Goal: Task Accomplishment & Management: Complete application form

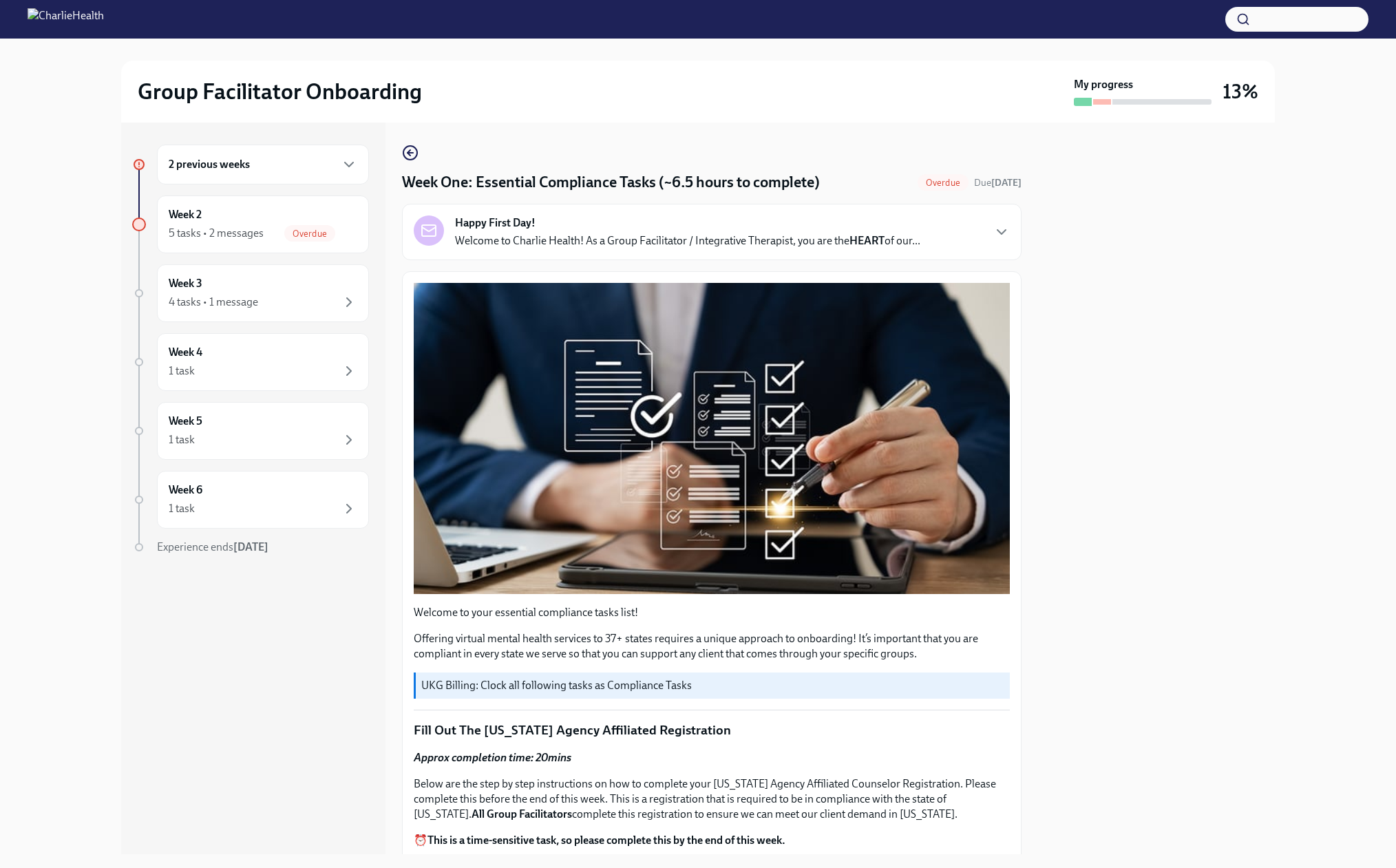
scroll to position [2202, 0]
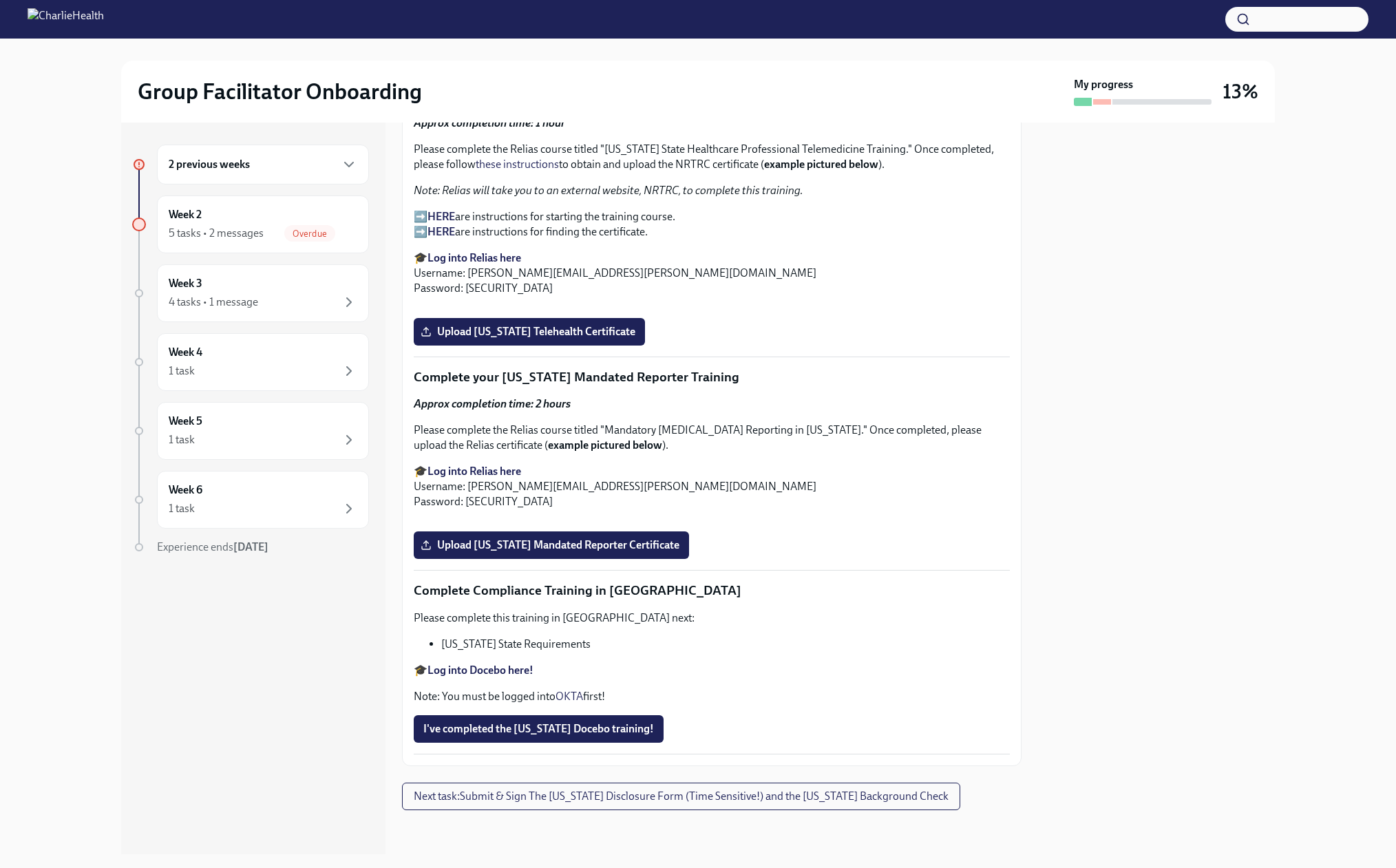
click at [295, 173] on div "2 previous weeks" at bounding box center [263, 165] width 189 height 17
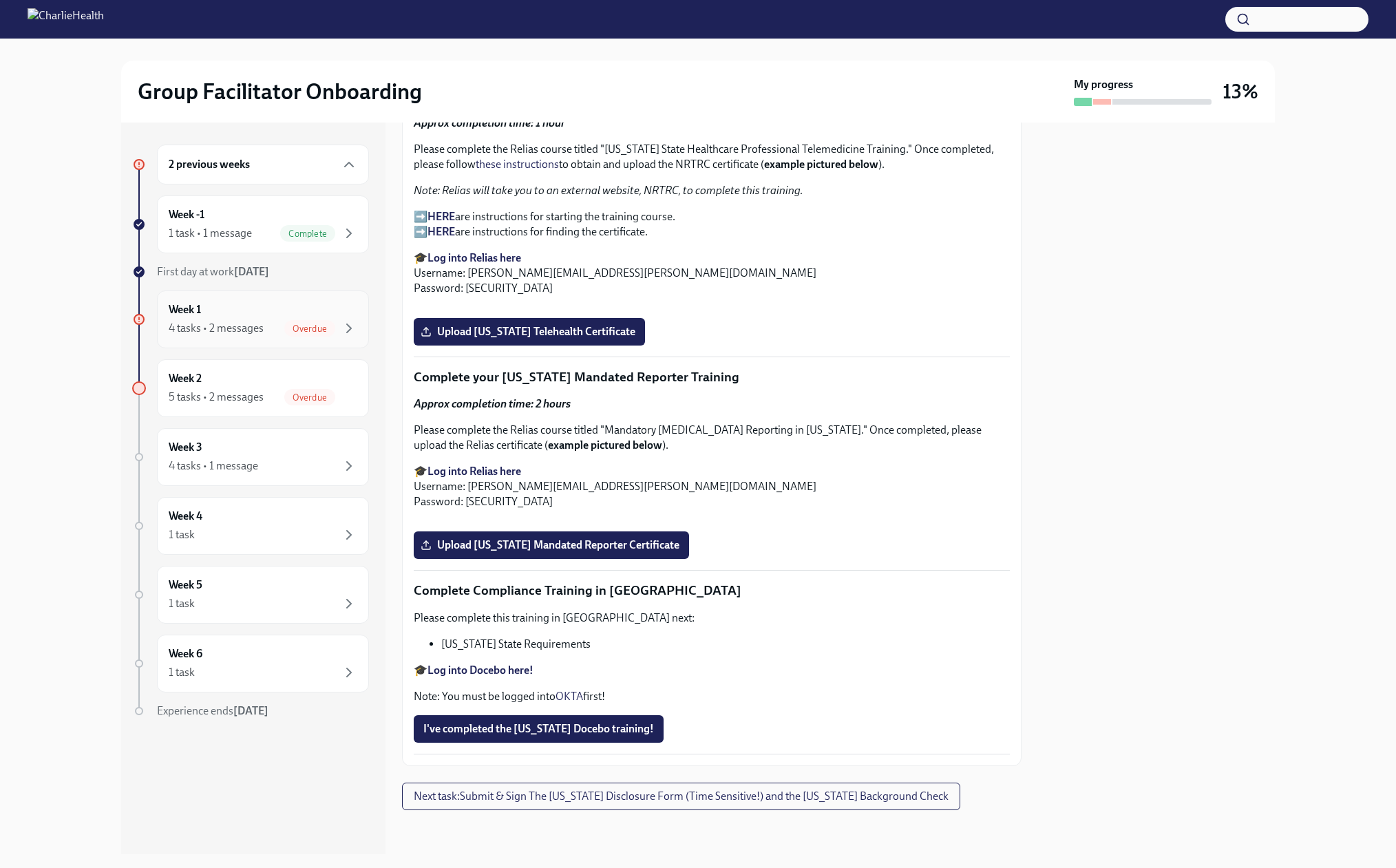
click at [325, 337] on div "Overdue" at bounding box center [321, 328] width 73 height 17
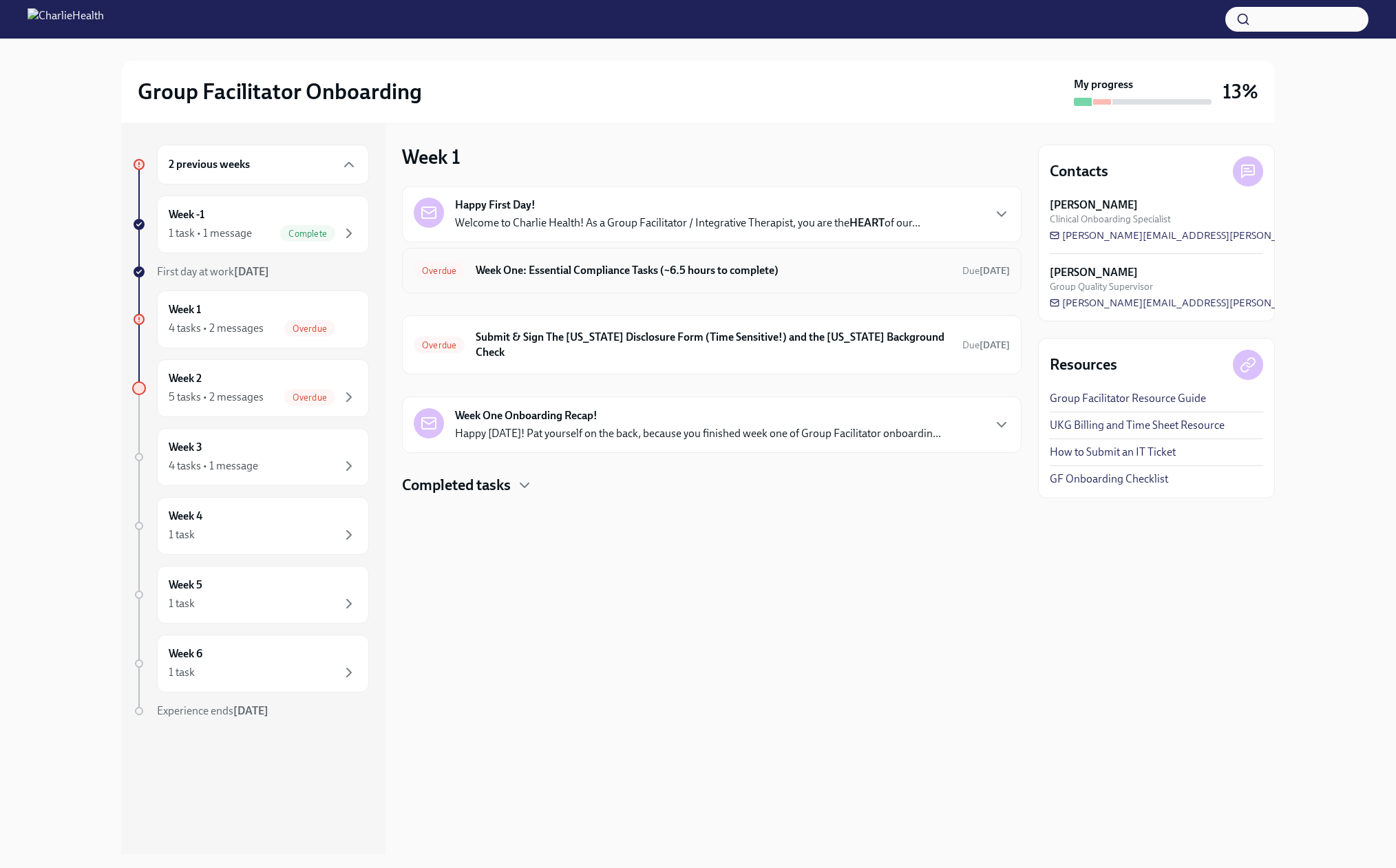
click at [593, 278] on h6 "Week One: Essential Compliance Tasks (~6.5 hours to complete)" at bounding box center [713, 271] width 476 height 15
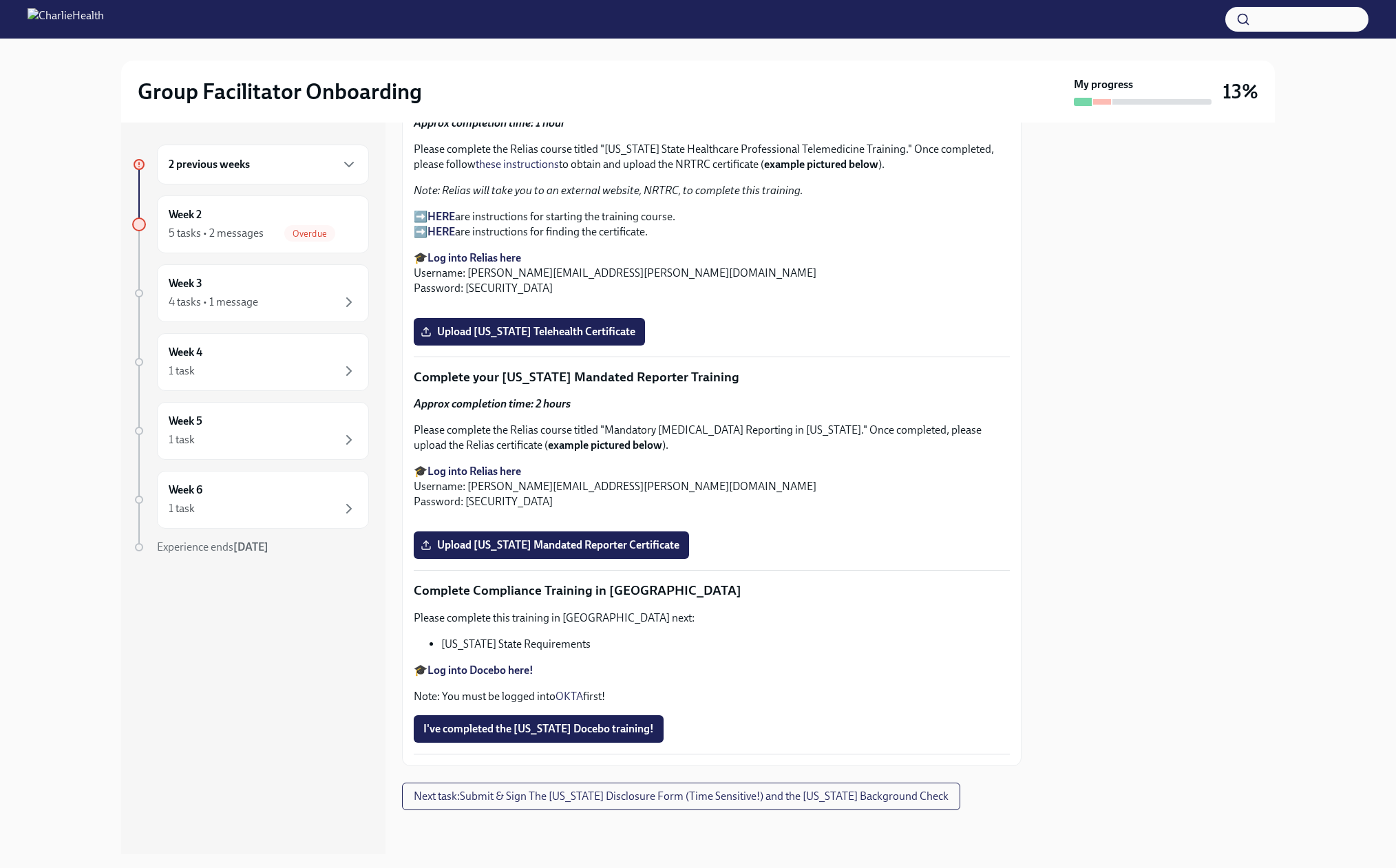
scroll to position [2615, 0]
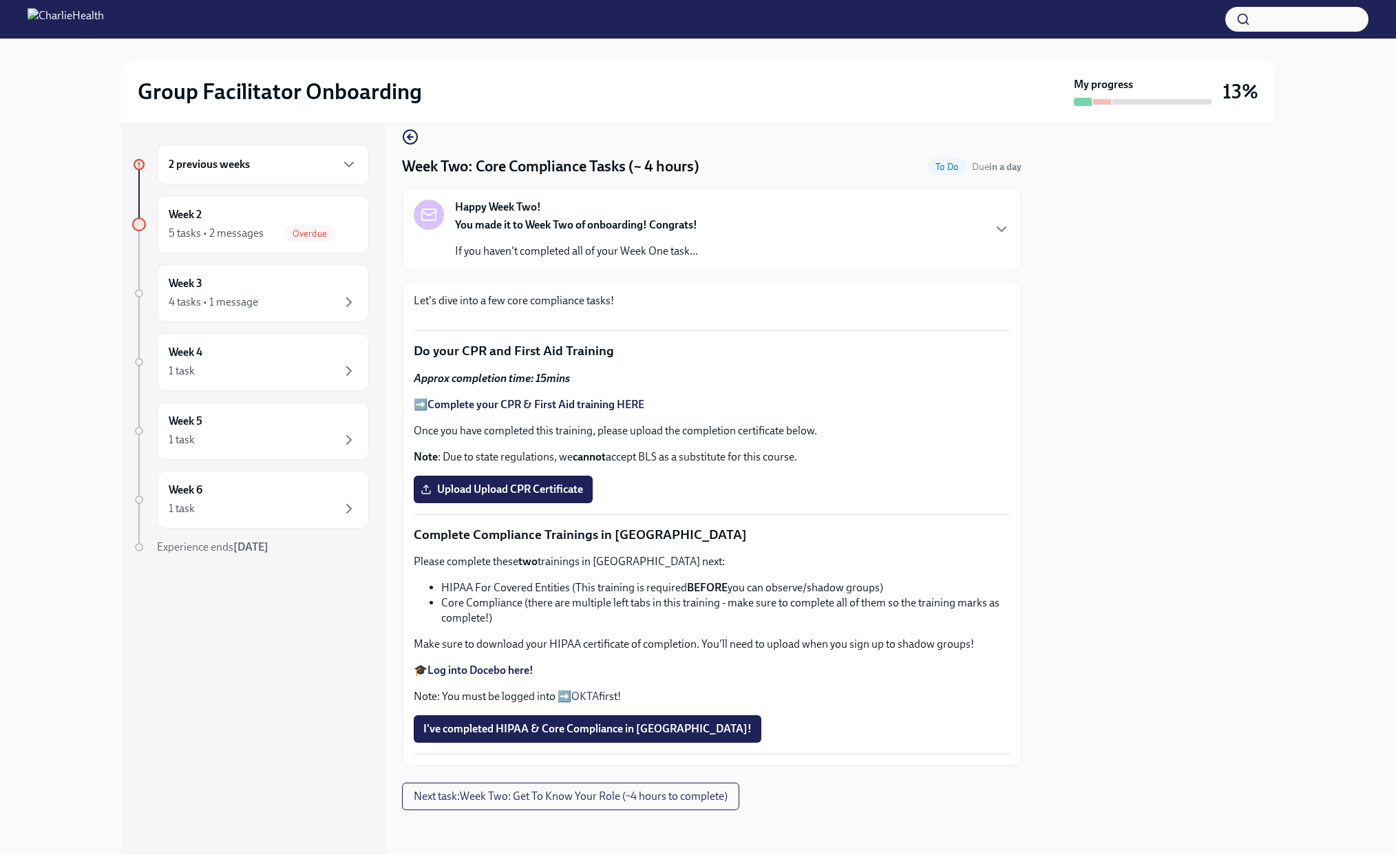
scroll to position [551, 0]
click at [512, 496] on span "Upload Upload CPR Certificate" at bounding box center [503, 489] width 160 height 14
click at [0, 0] on input "Upload Upload CPR Certificate" at bounding box center [0, 0] width 0 height 0
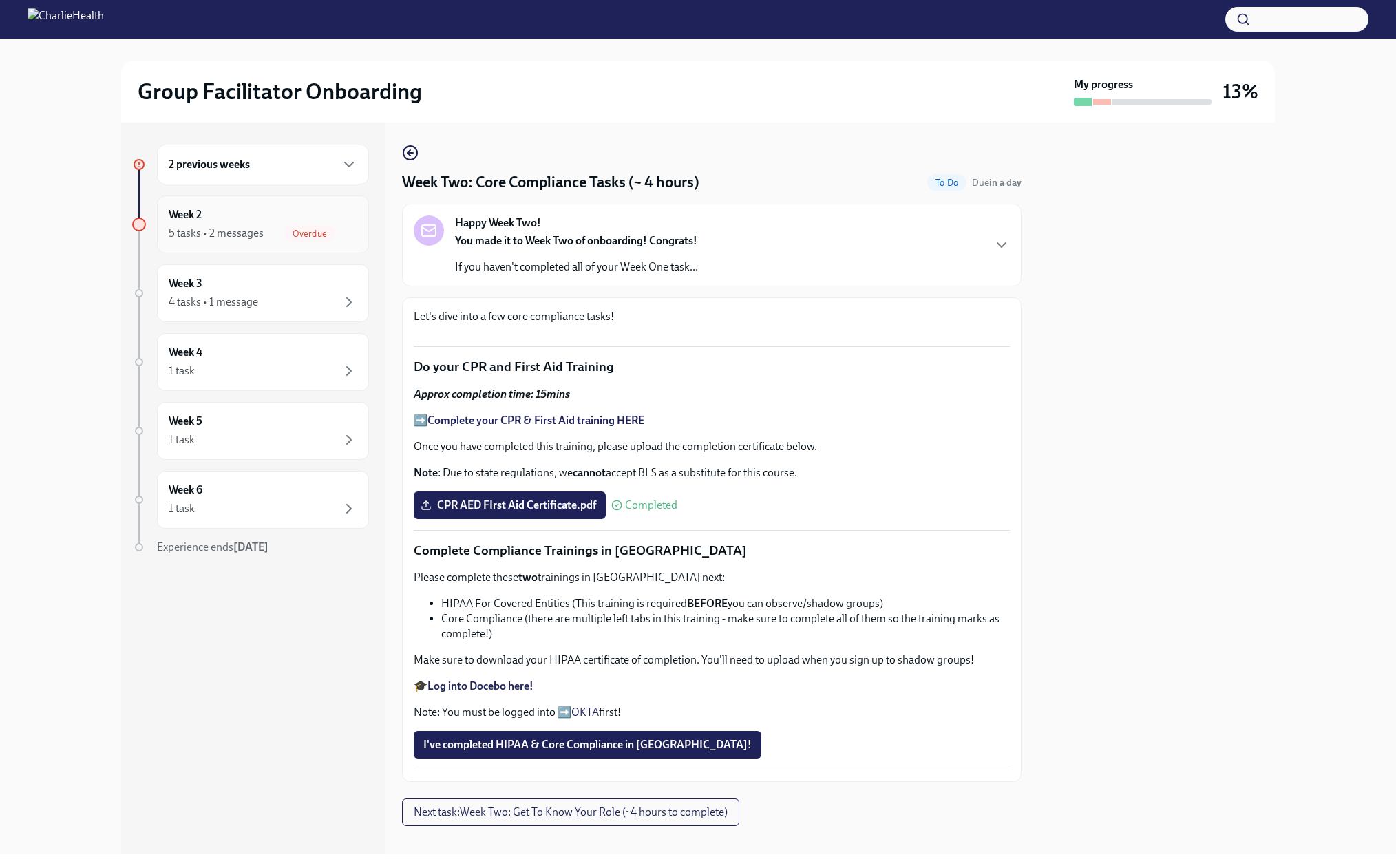
click at [226, 237] on div "5 tasks • 2 messages" at bounding box center [216, 233] width 95 height 15
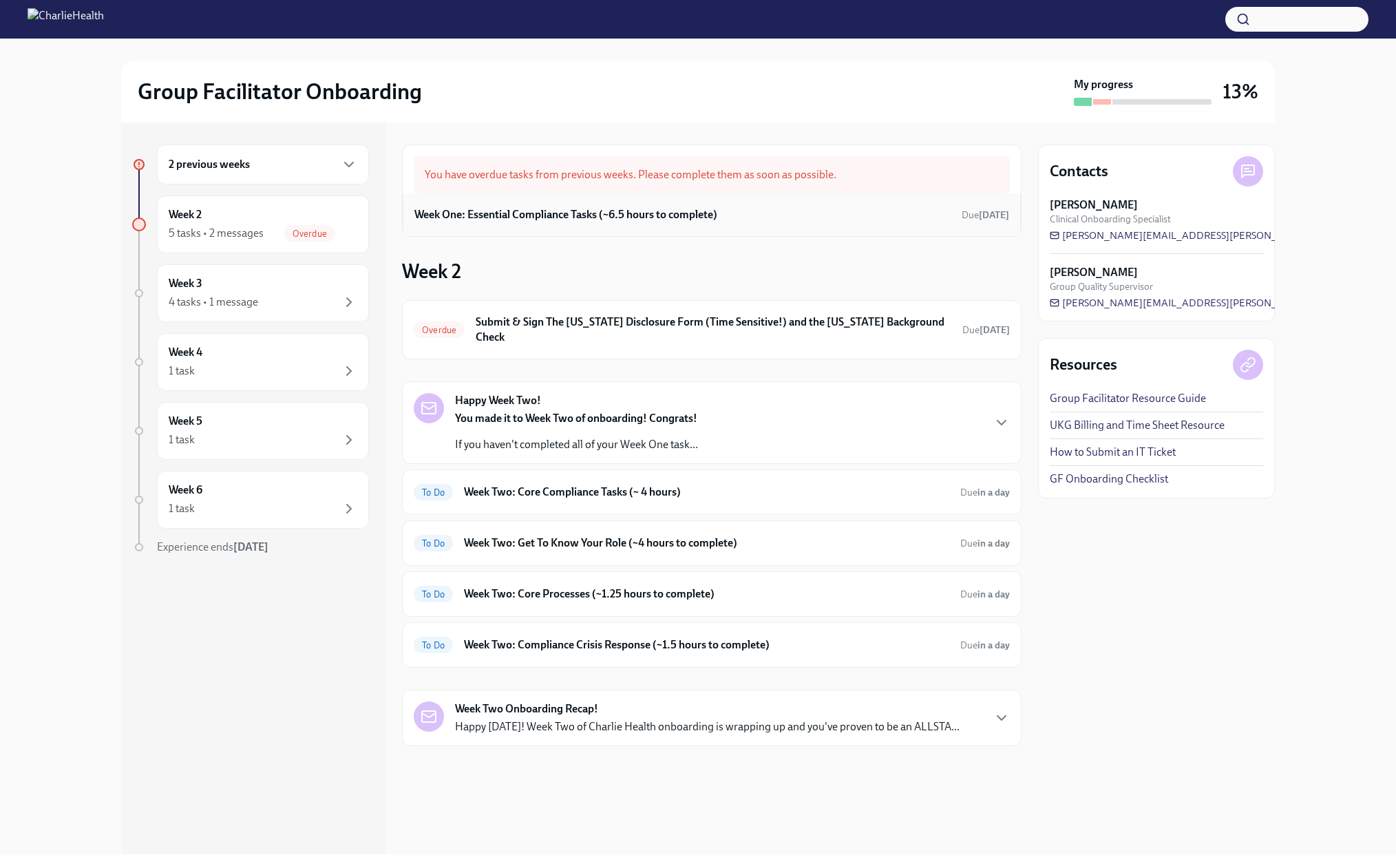
click at [540, 222] on h6 "Week One: Essential Compliance Tasks (~6.5 hours to complete)" at bounding box center [565, 215] width 303 height 15
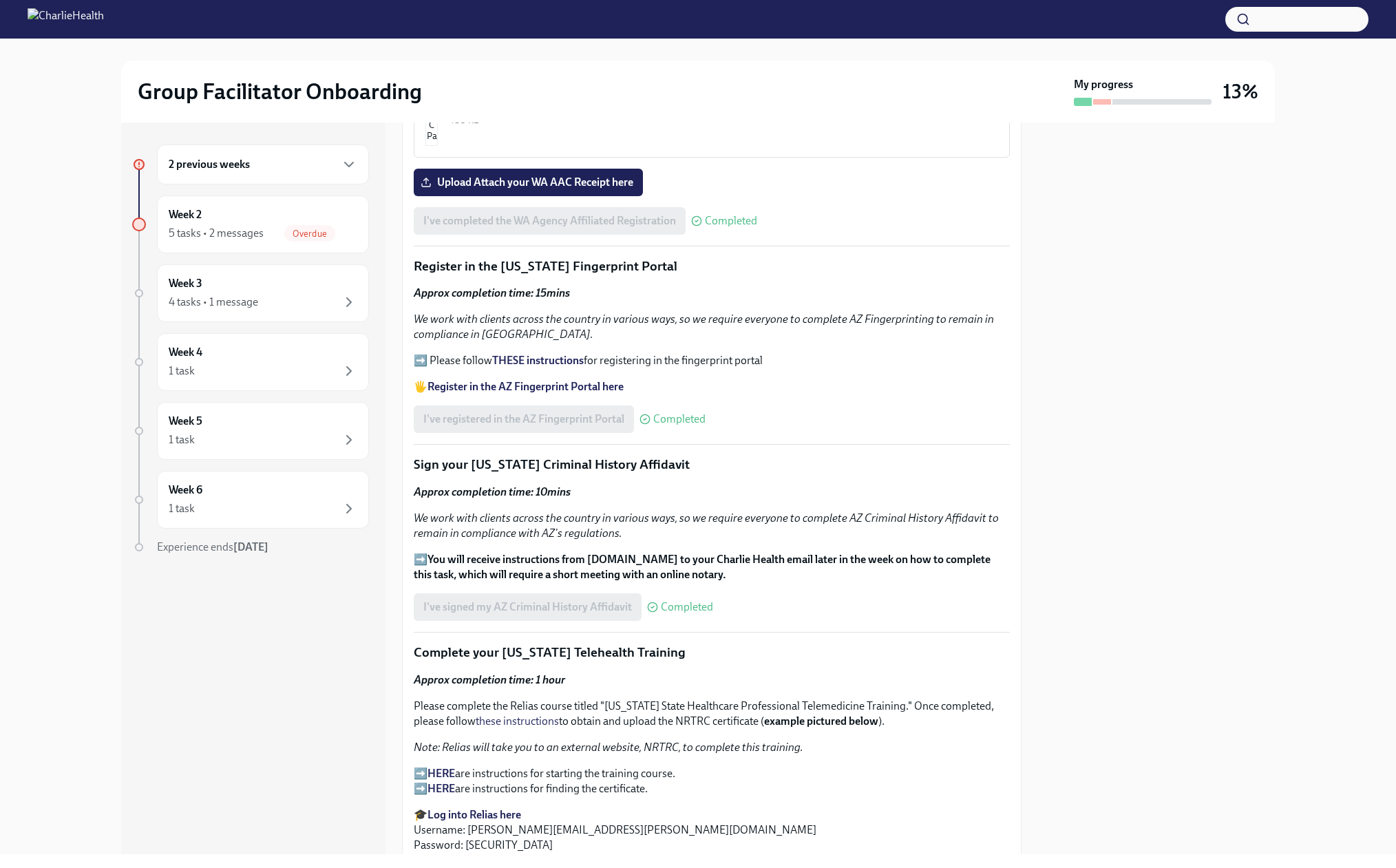
scroll to position [1445, 0]
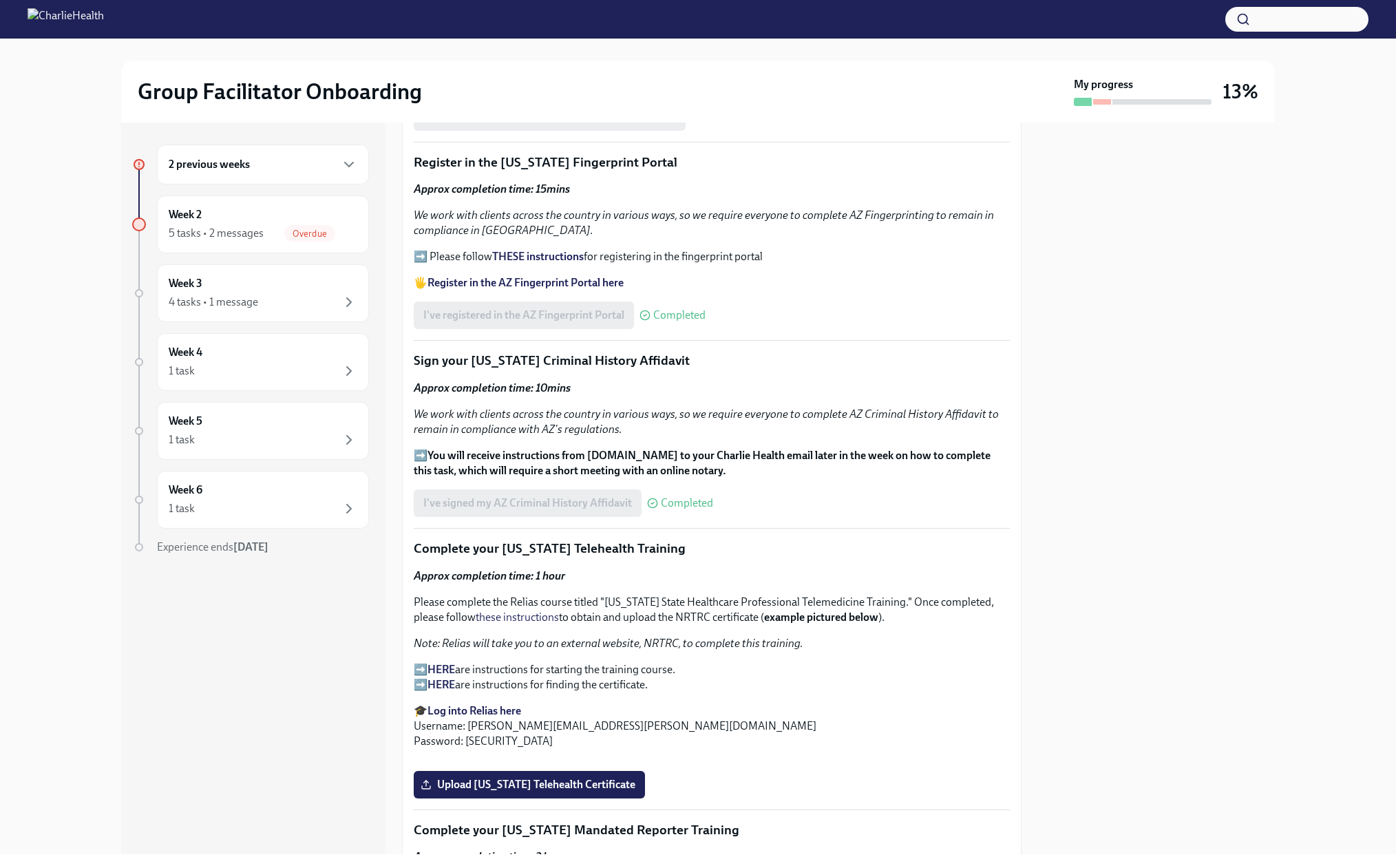
click at [520, 85] on span "Upload Attach your WA AAC Receipt here" at bounding box center [528, 78] width 210 height 14
click at [0, 0] on input "Upload Attach your WA AAC Receipt here" at bounding box center [0, 0] width 0 height 0
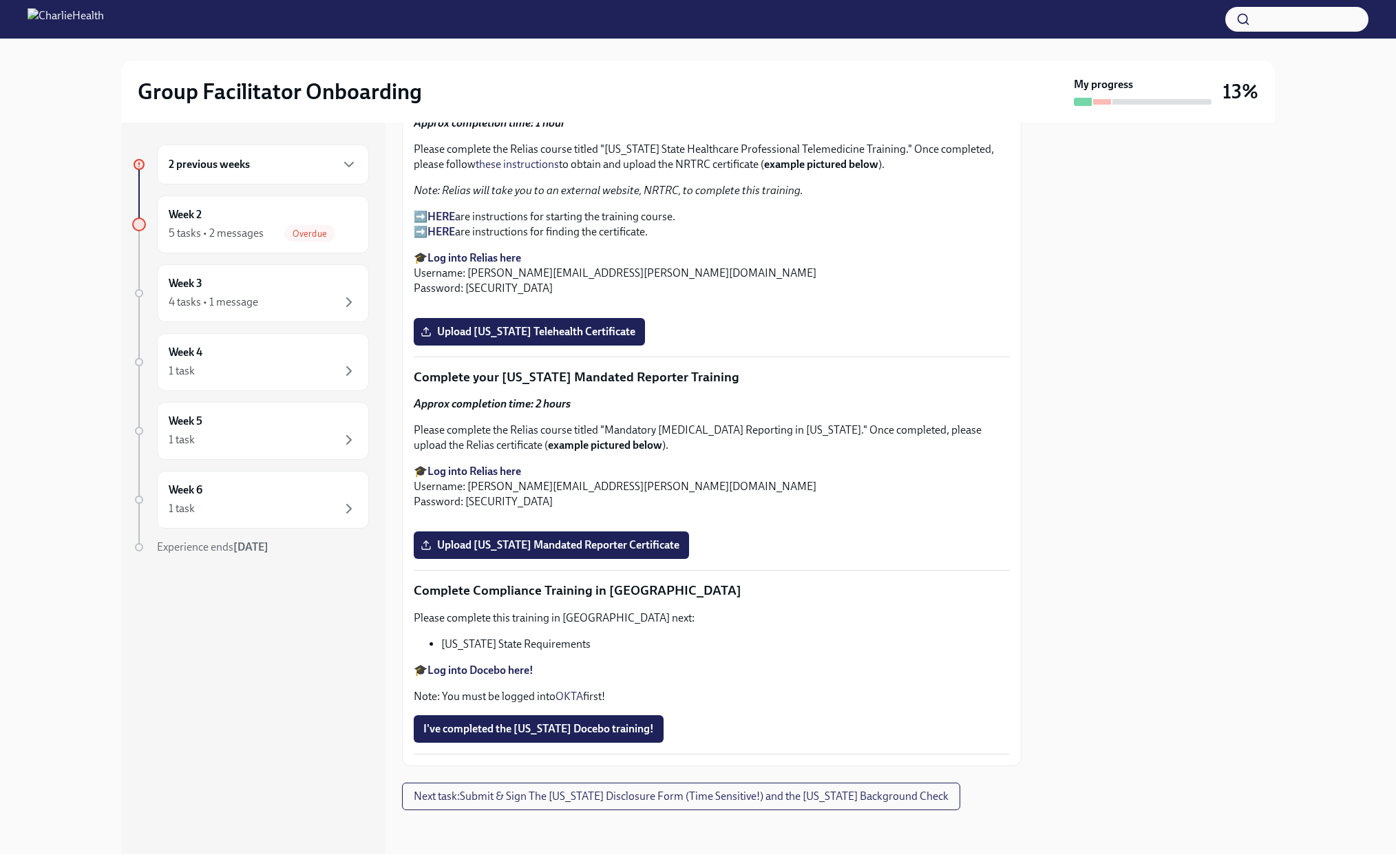
scroll to position [2133, 0]
click at [455, 223] on strong "HERE" at bounding box center [441, 216] width 28 height 13
click at [299, 238] on span "Overdue" at bounding box center [310, 233] width 51 height 10
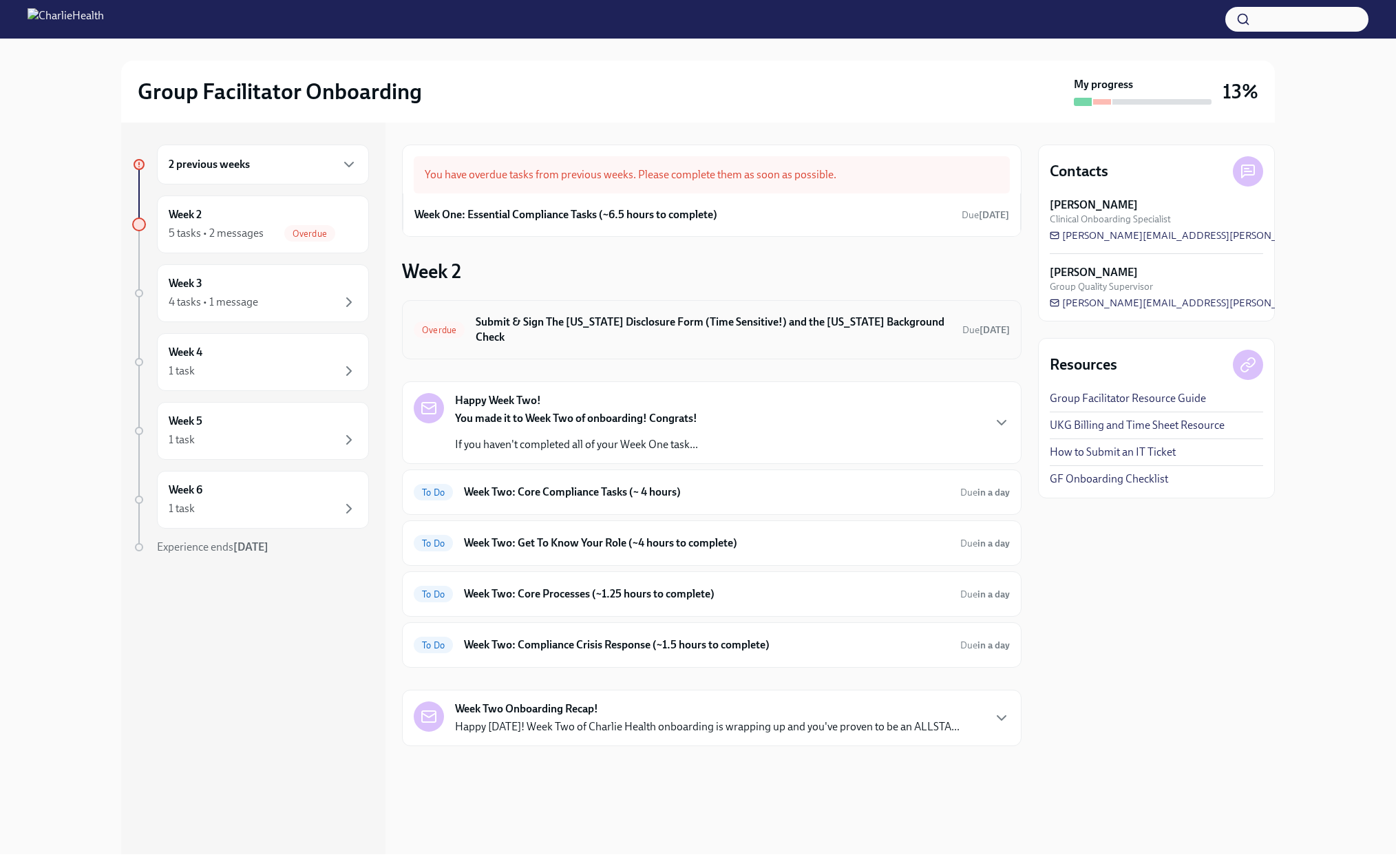
click at [611, 345] on h6 "Submit & Sign The [US_STATE] Disclosure Form (Time Sensitive!) and the [US_STAT…" at bounding box center [713, 329] width 476 height 30
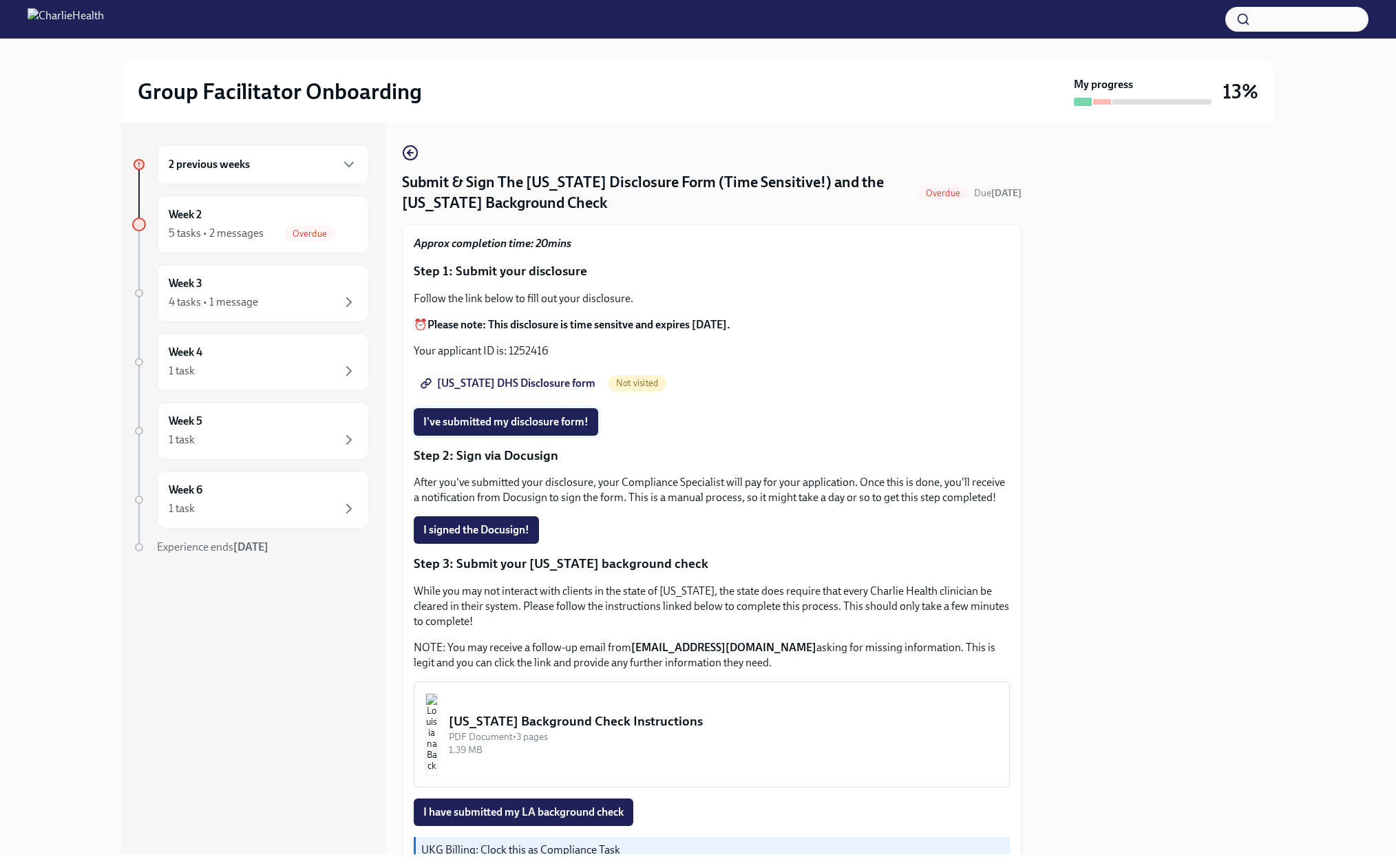
click at [505, 429] on span "I've submitted my disclosure form!" at bounding box center [505, 422] width 165 height 14
click at [493, 390] on span "Utah DHS Disclosure form" at bounding box center [509, 383] width 172 height 14
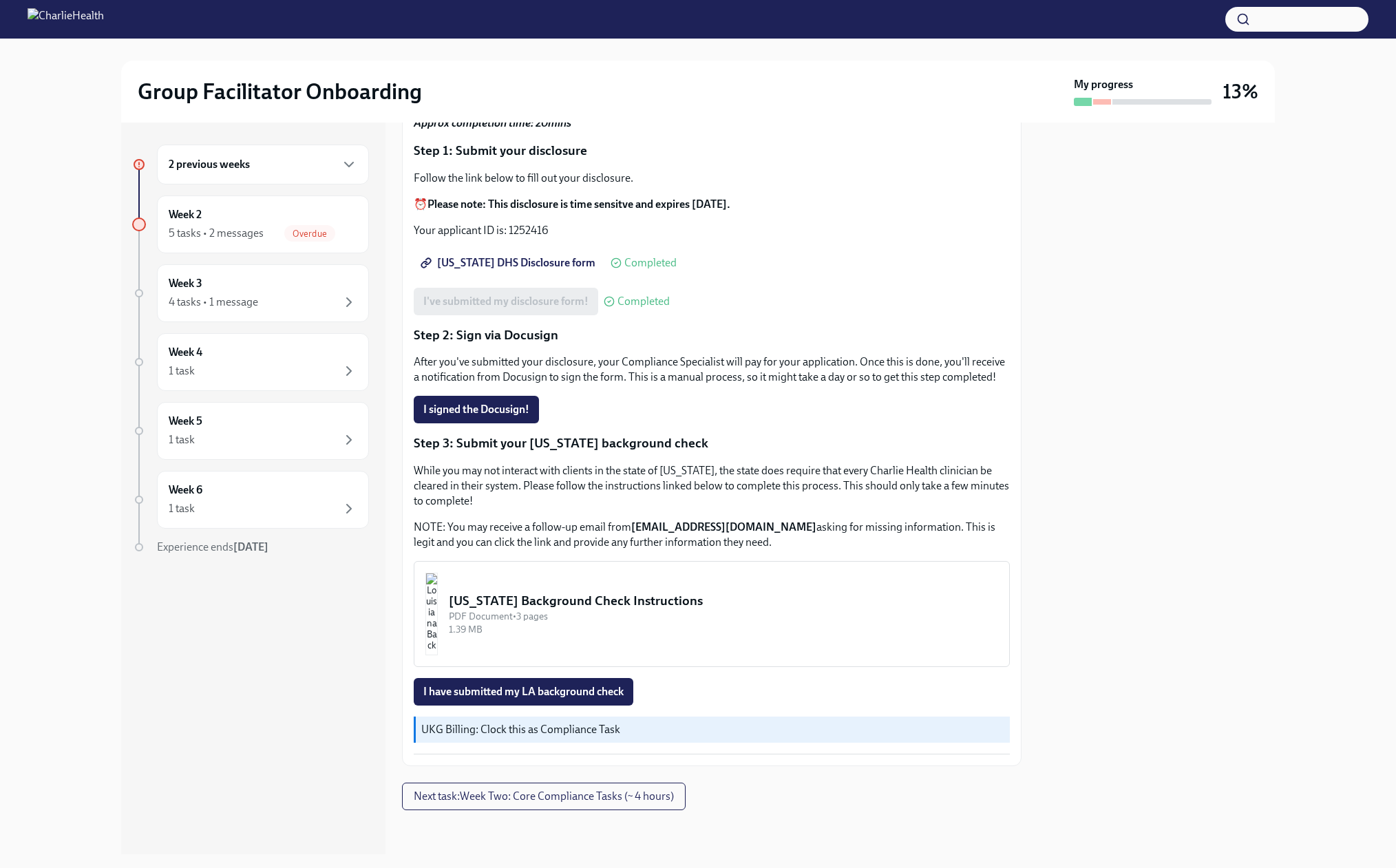
scroll to position [206, 0]
click at [469, 407] on span "I signed the Docusign!" at bounding box center [476, 409] width 106 height 14
click at [550, 613] on div "PDF Document • 3 pages" at bounding box center [723, 616] width 549 height 13
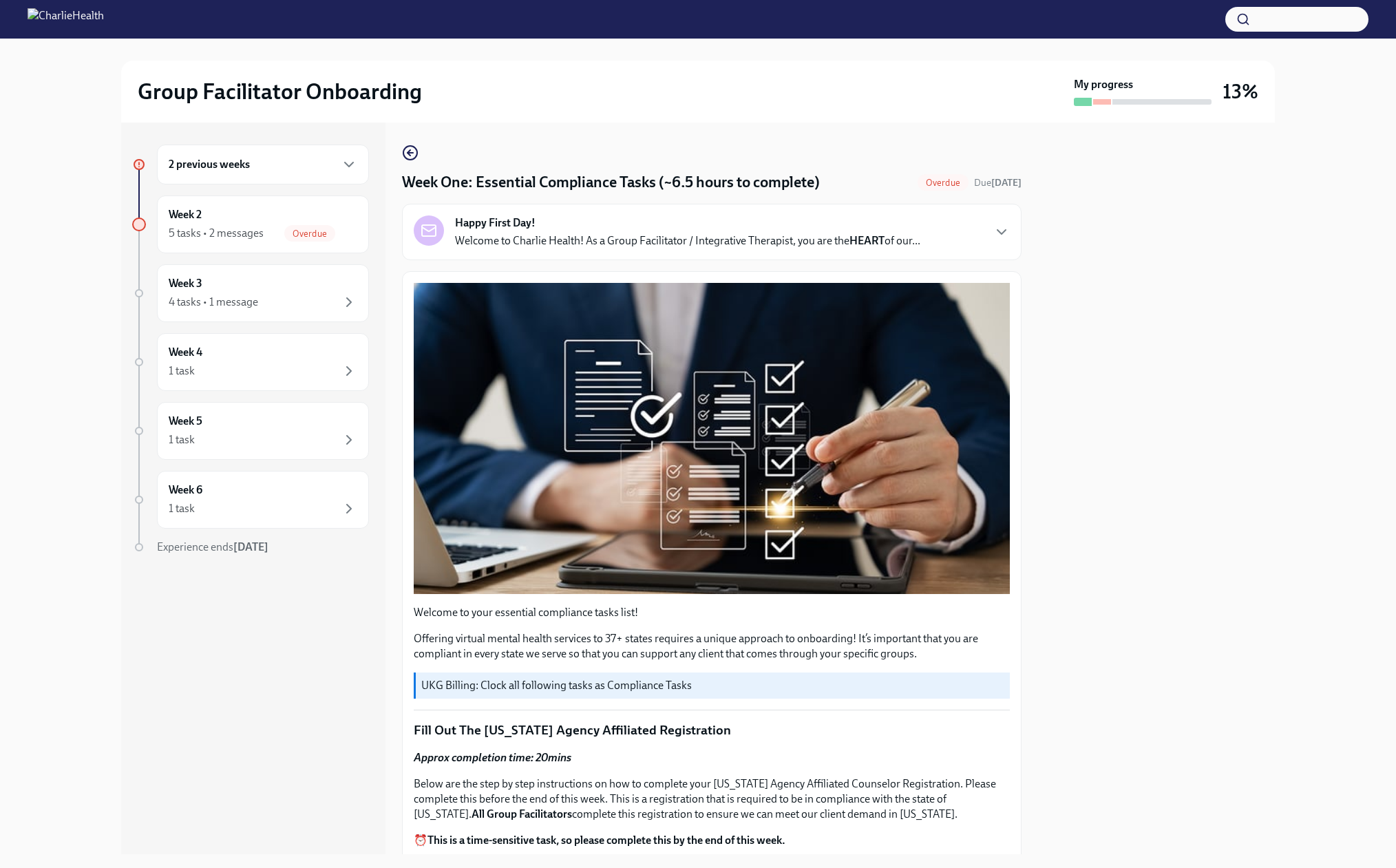
scroll to position [2615, 0]
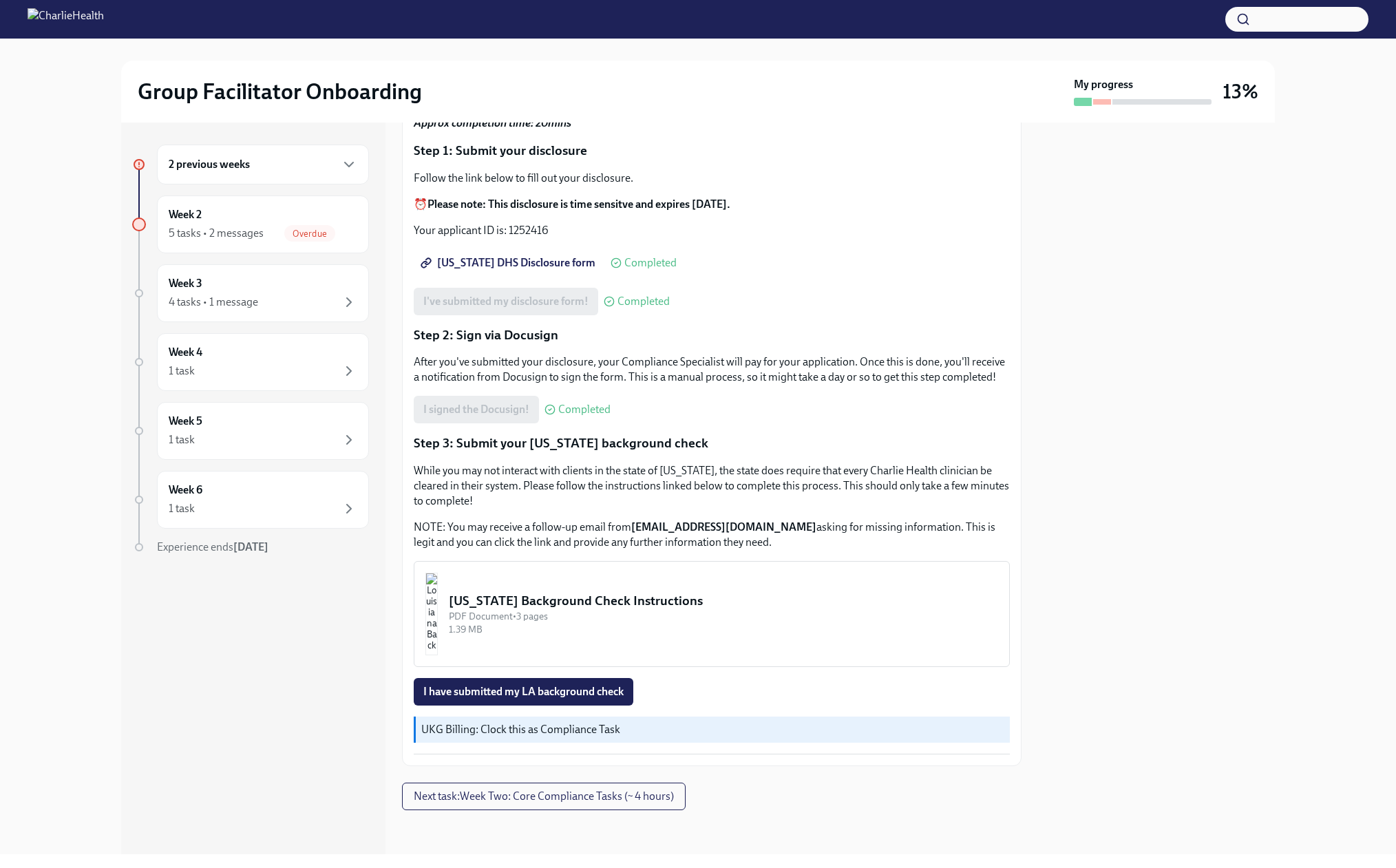
scroll to position [244, 0]
click at [580, 692] on span "I have submitted my LA background check" at bounding box center [523, 692] width 200 height 14
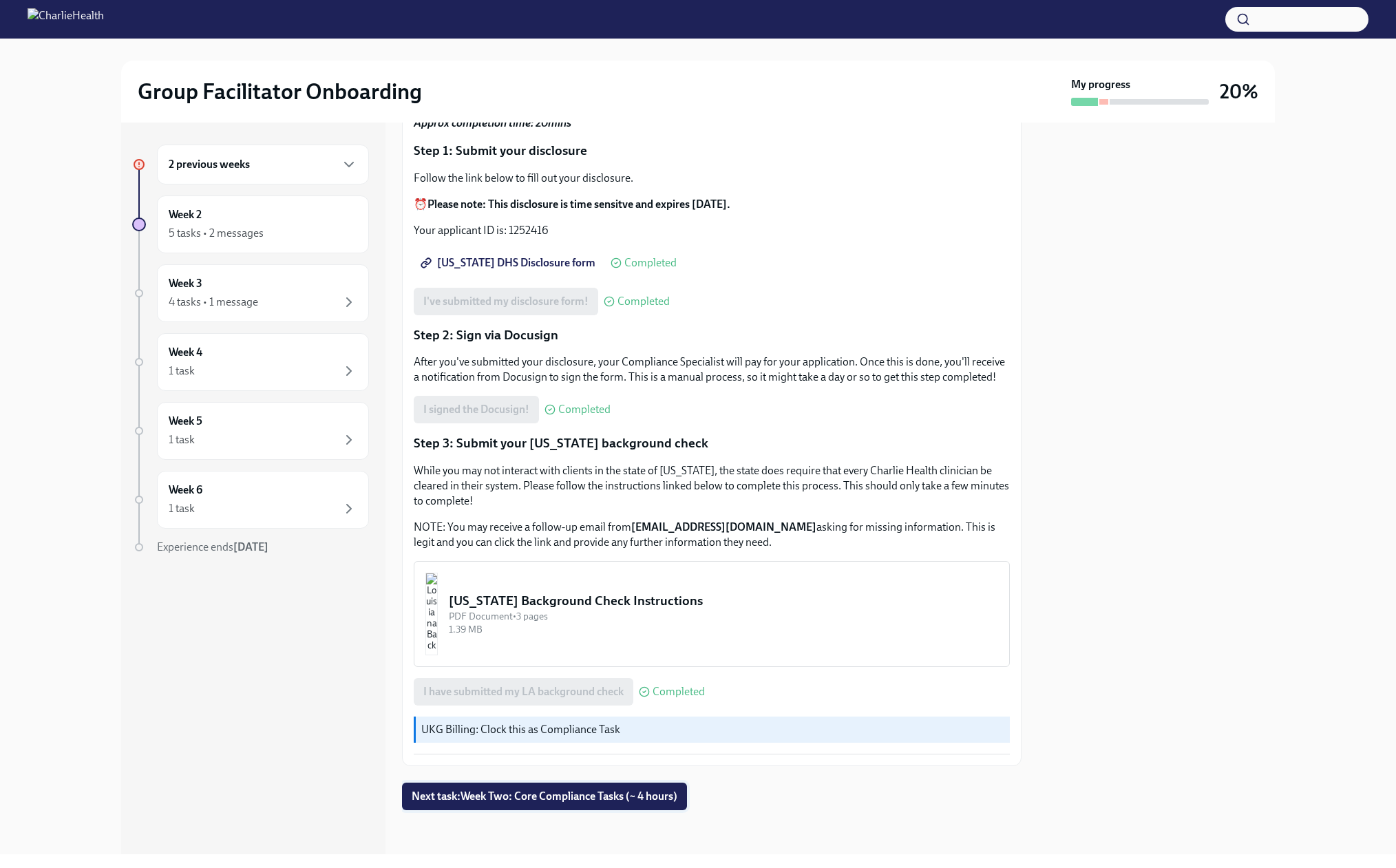
click at [677, 803] on span "Next task : Week Two: Core Compliance Tasks (~ 4 hours)" at bounding box center [545, 796] width 265 height 14
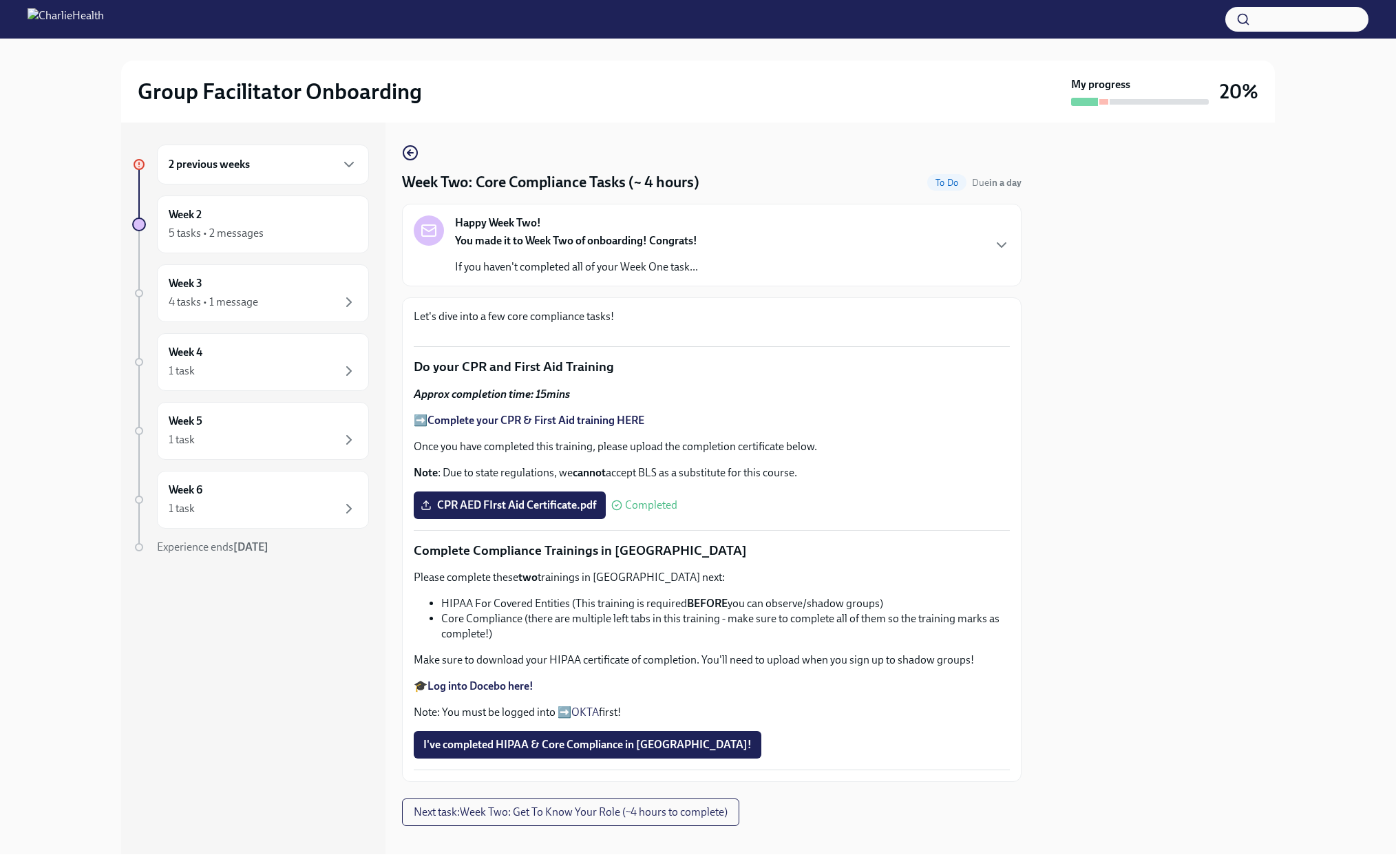
click at [252, 185] on div "2 previous weeks" at bounding box center [263, 164] width 212 height 40
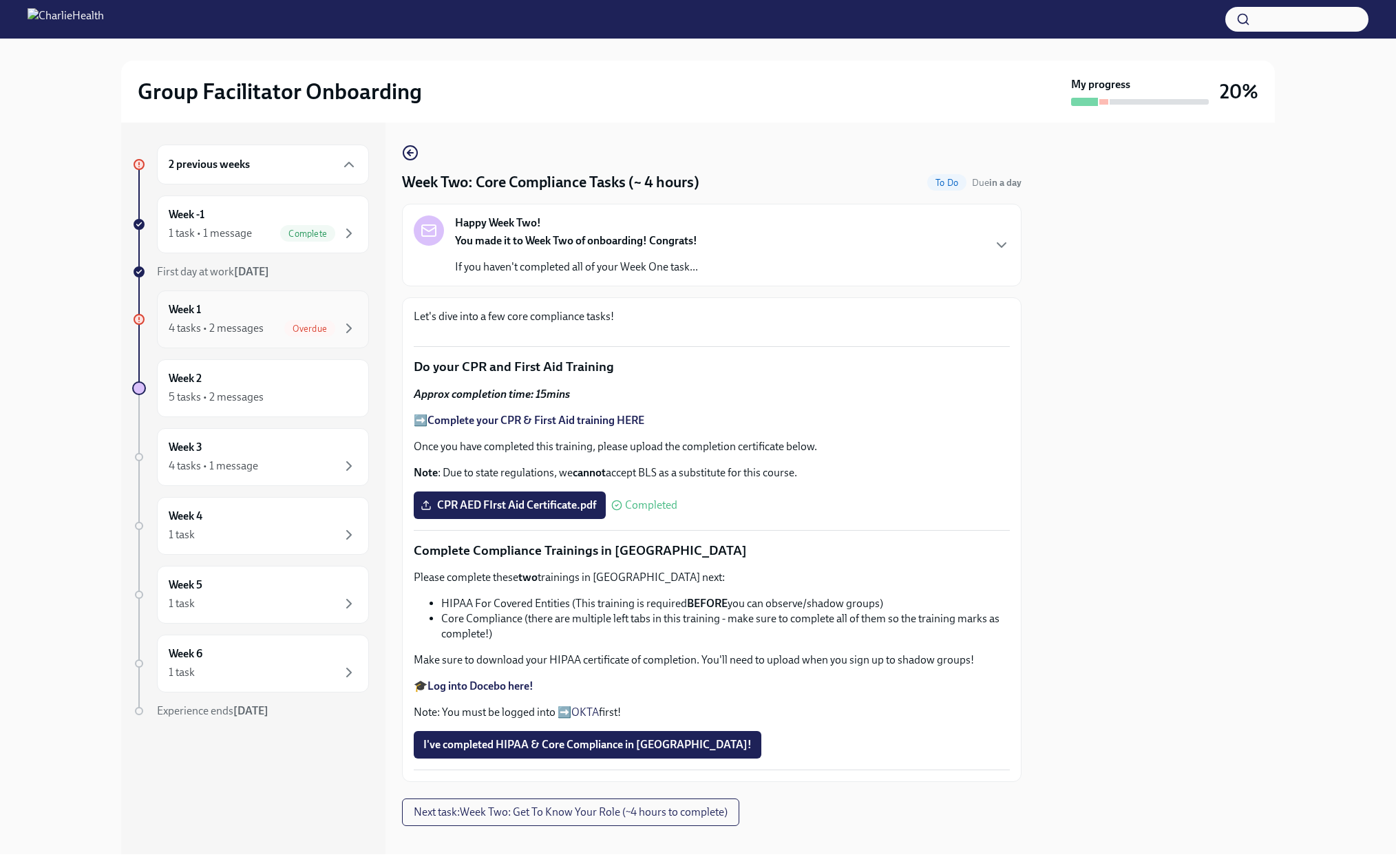
click at [285, 334] on span "Overdue" at bounding box center [310, 328] width 51 height 10
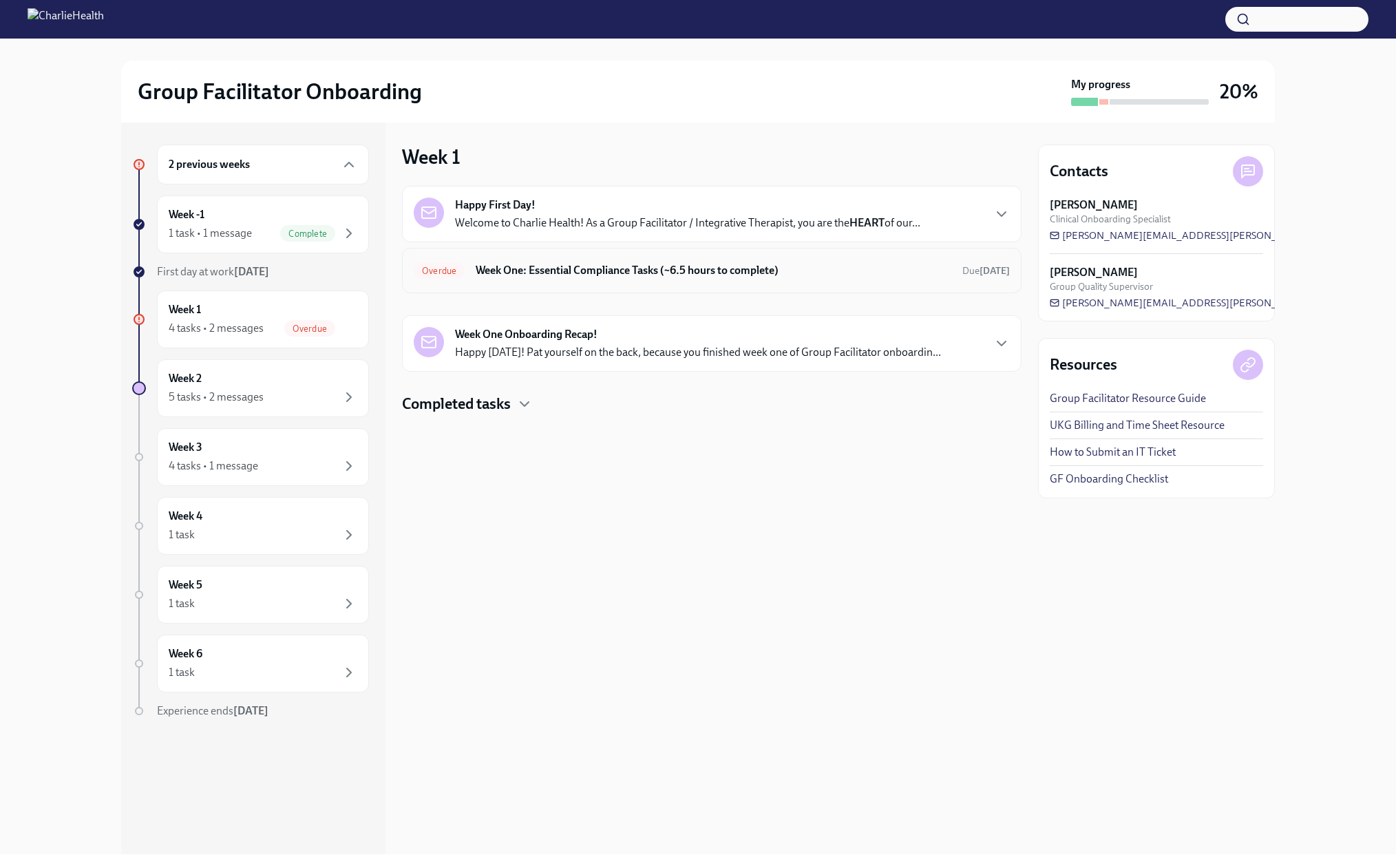
click at [568, 278] on h6 "Week One: Essential Compliance Tasks (~6.5 hours to complete)" at bounding box center [713, 271] width 476 height 15
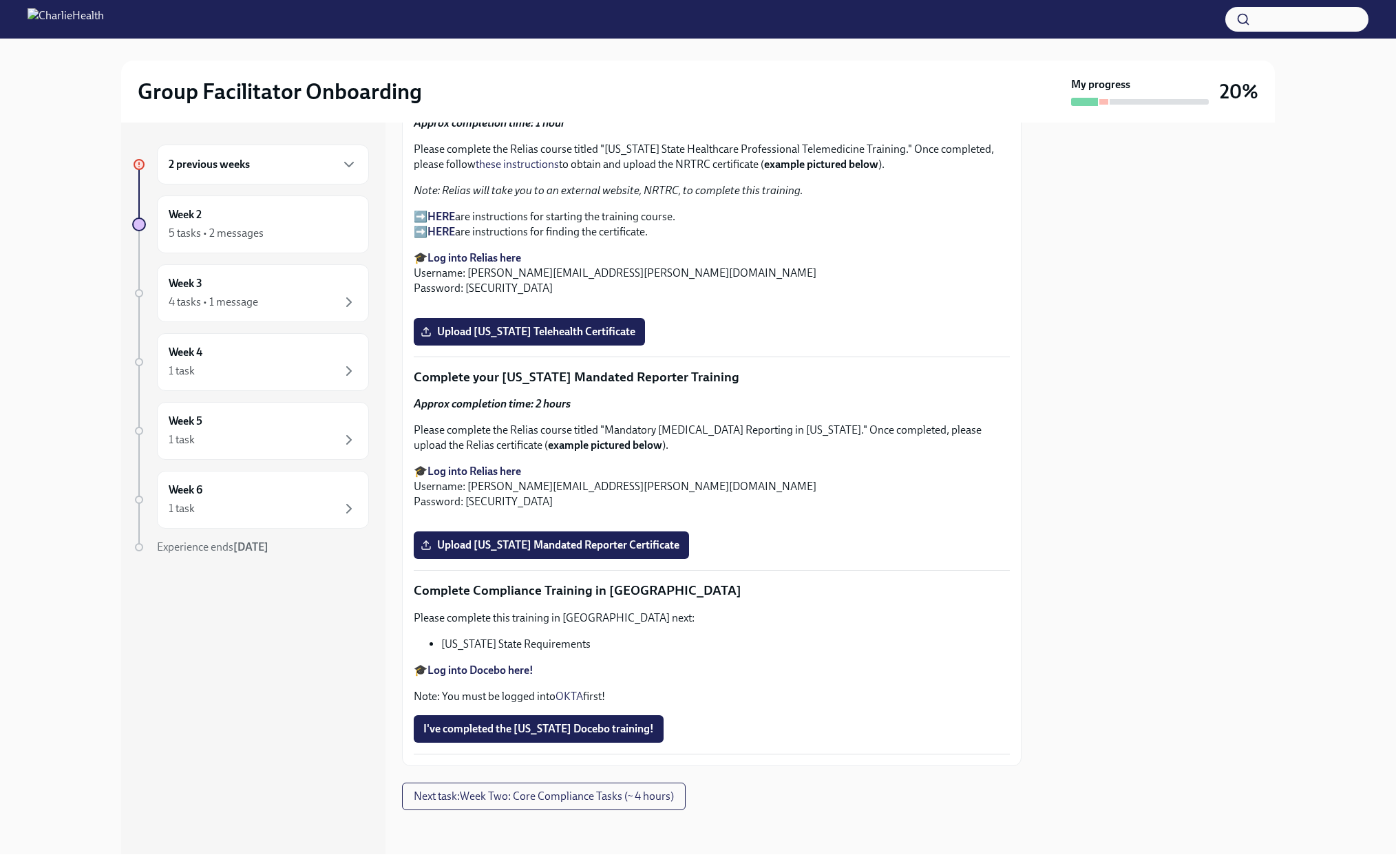
scroll to position [1875, 0]
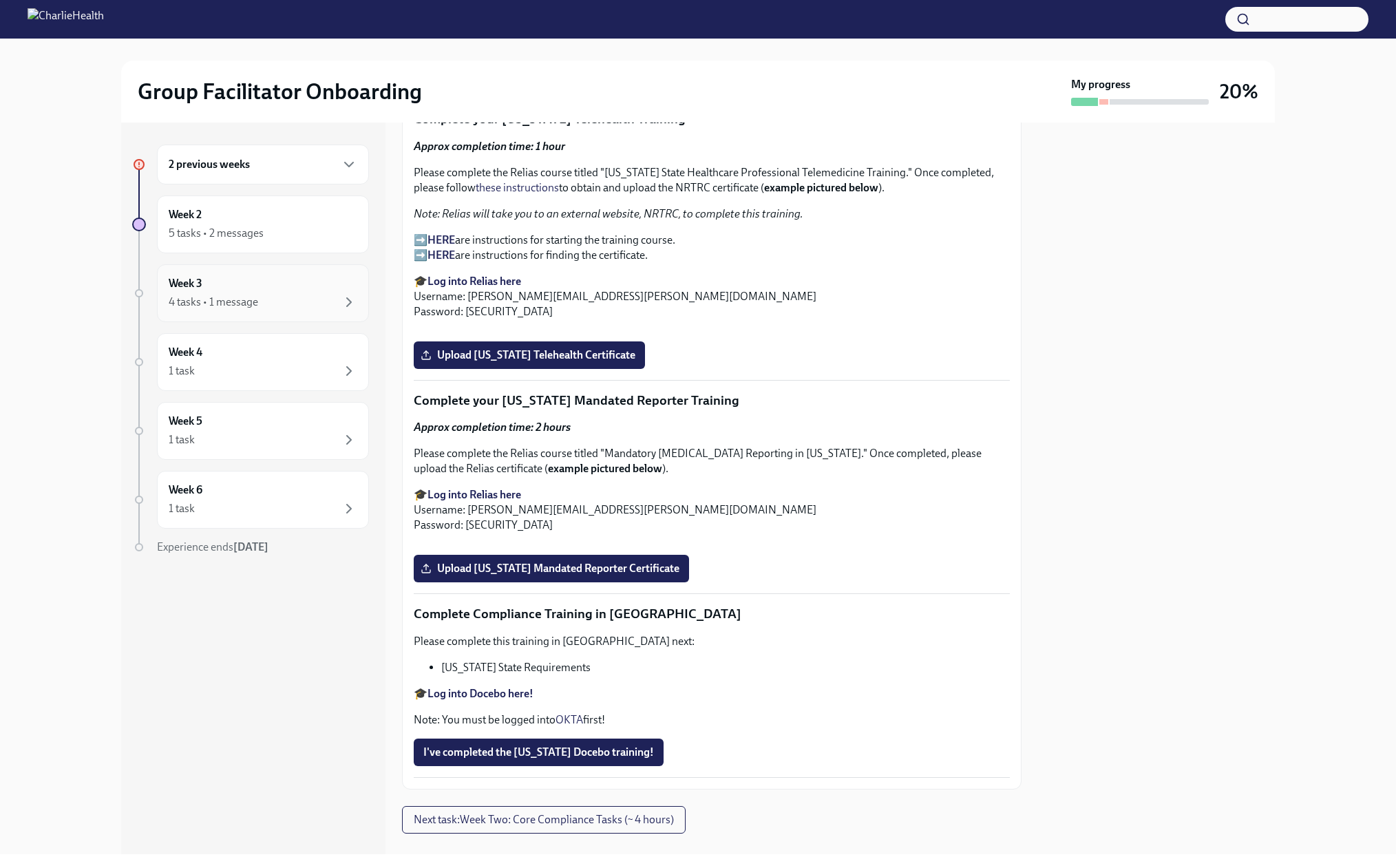
click at [243, 310] on div "4 tasks • 1 message" at bounding box center [213, 302] width 90 height 15
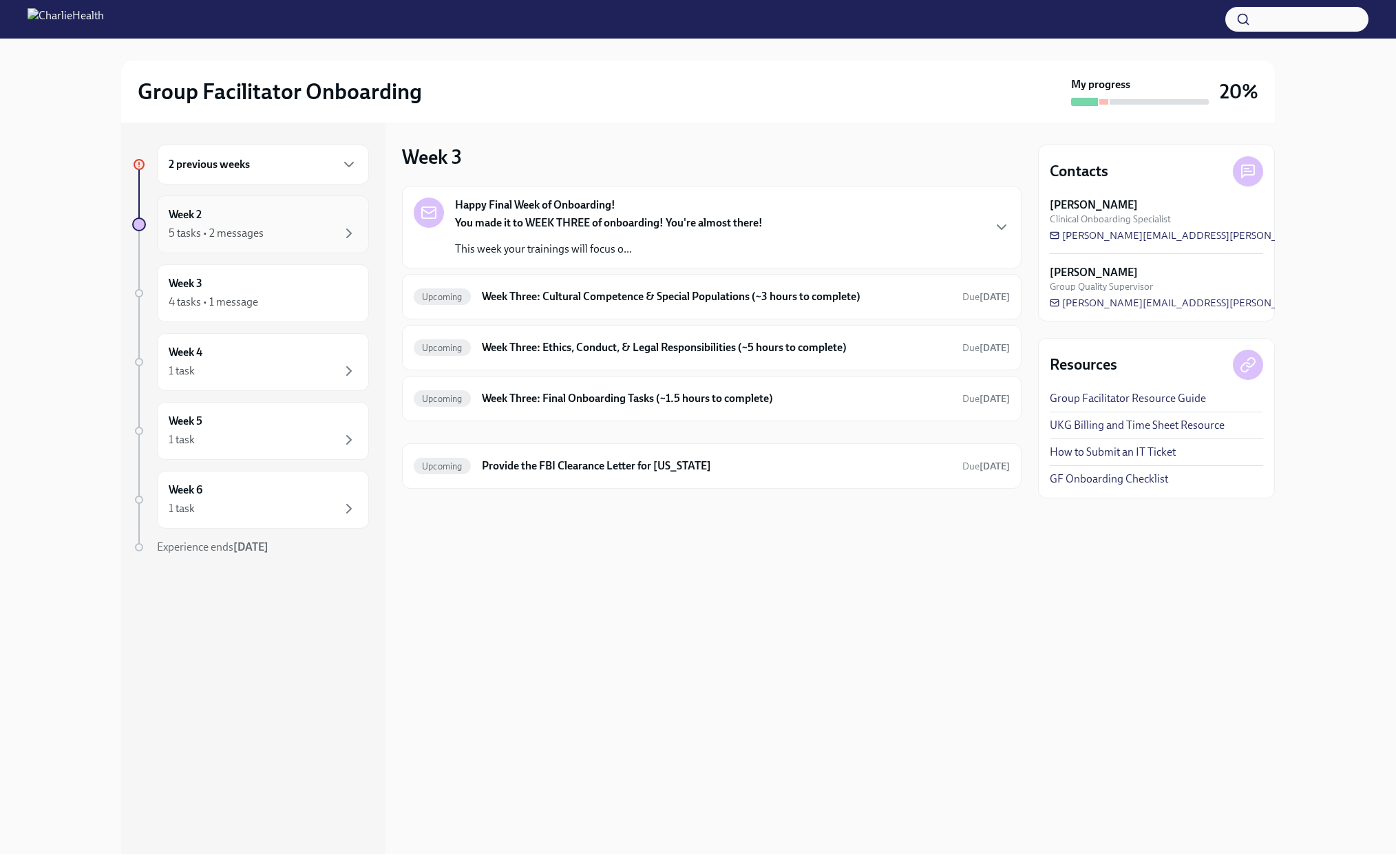
drag, startPoint x: 243, startPoint y: 239, endPoint x: 239, endPoint y: 247, distance: 8.9
click at [242, 240] on div "5 tasks • 2 messages" at bounding box center [216, 233] width 95 height 15
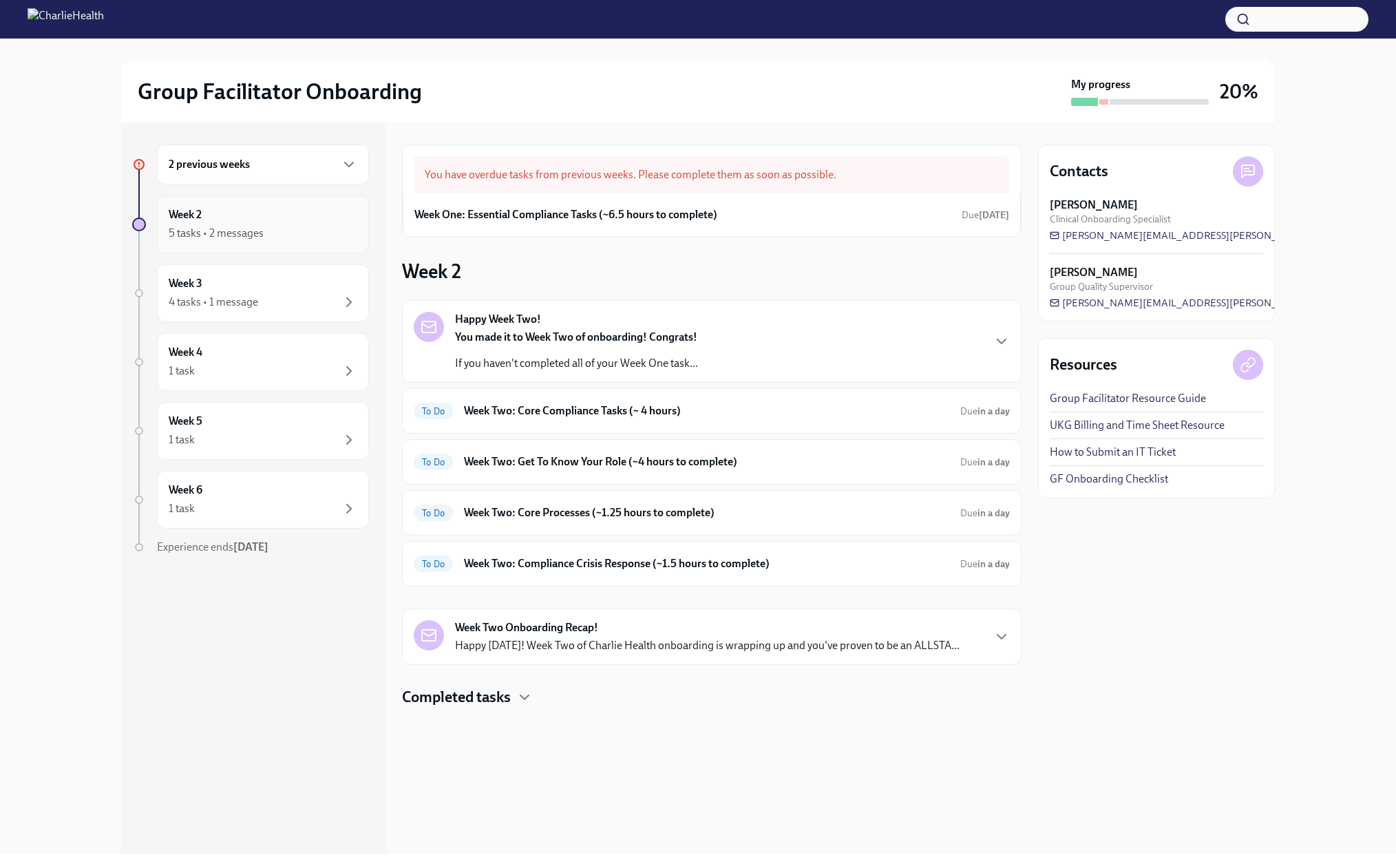
click at [250, 235] on div "Week 2 5 tasks • 2 messages" at bounding box center [263, 224] width 189 height 35
click at [245, 172] on h6 "2 previous weeks" at bounding box center [209, 165] width 81 height 15
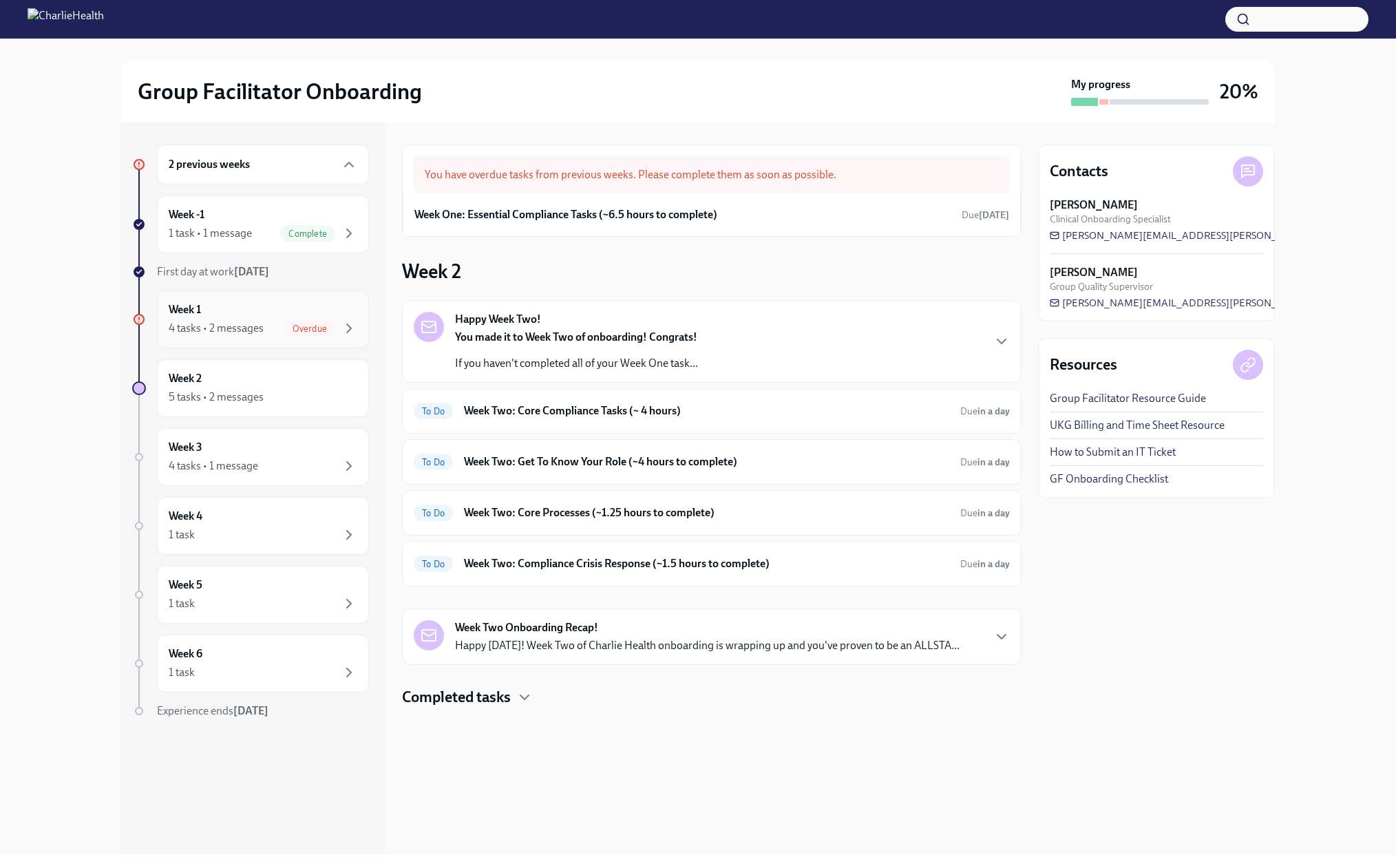
click at [321, 334] on span "Overdue" at bounding box center [310, 328] width 51 height 10
